Goal: Transaction & Acquisition: Purchase product/service

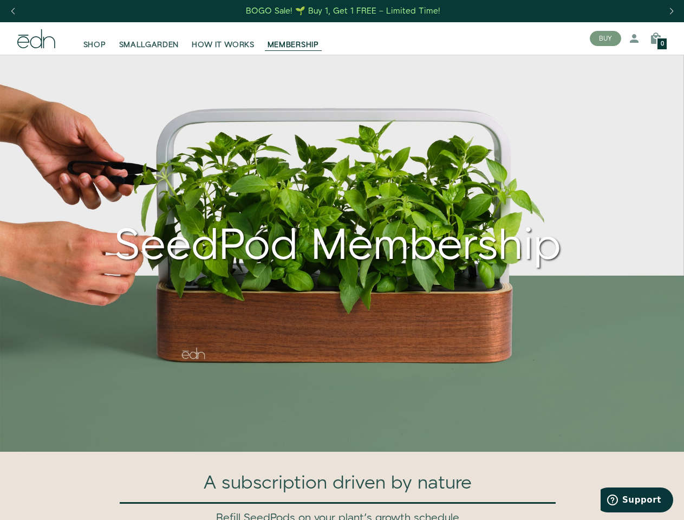
click at [671, 11] on div "Next slide" at bounding box center [671, 11] width 15 height 24
click at [12, 11] on div "Previous slide" at bounding box center [12, 11] width 15 height 24
click at [605, 38] on button "BUY" at bounding box center [605, 38] width 31 height 15
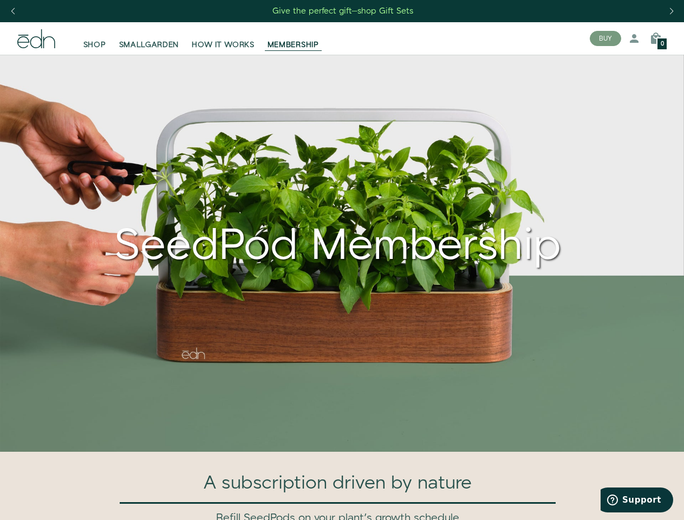
click at [634, 38] on icon at bounding box center [634, 38] width 13 height 13
click at [656, 38] on icon at bounding box center [655, 38] width 13 height 13
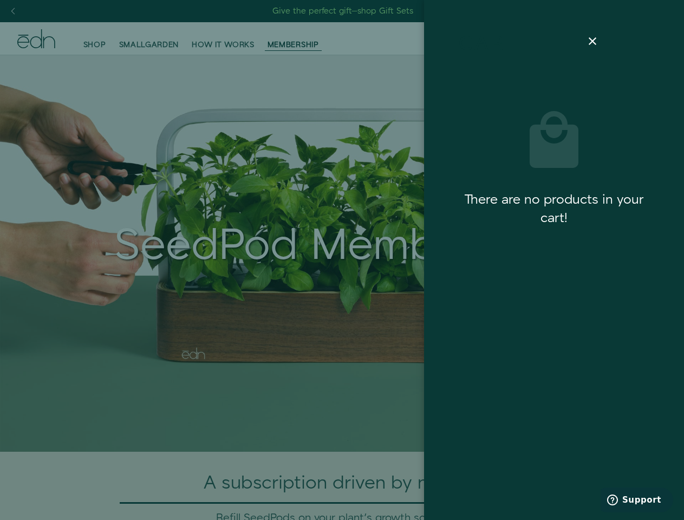
click at [656, 38] on div "Cart" at bounding box center [554, 59] width 208 height 48
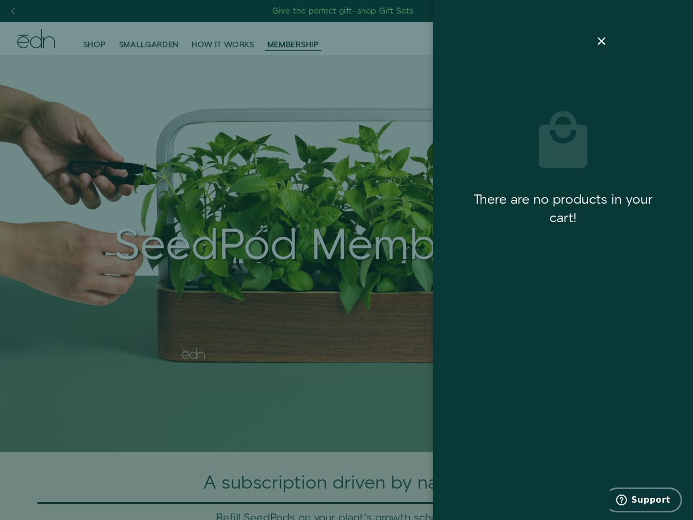
click at [637, 500] on span "Support" at bounding box center [650, 500] width 39 height 10
